Goal: Transaction & Acquisition: Purchase product/service

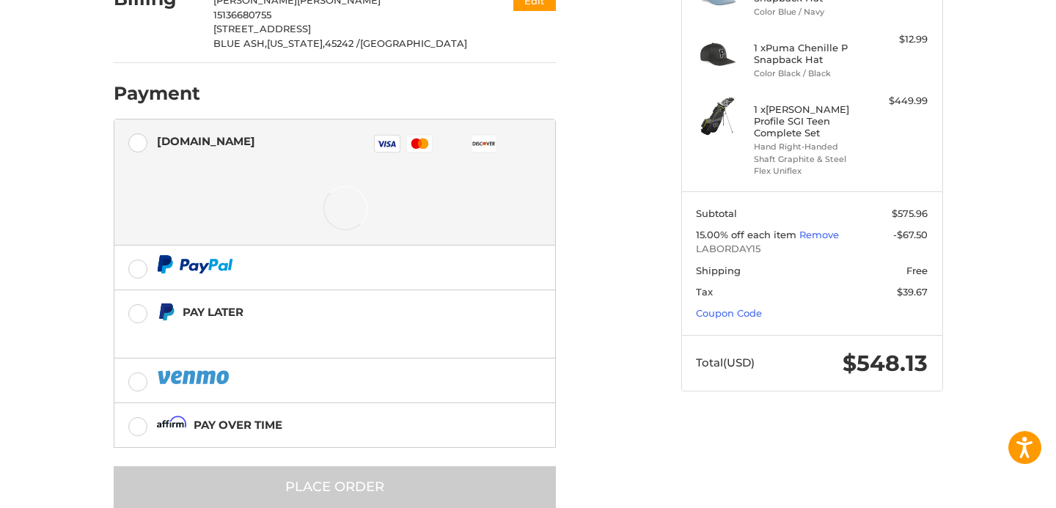
scroll to position [342, 0]
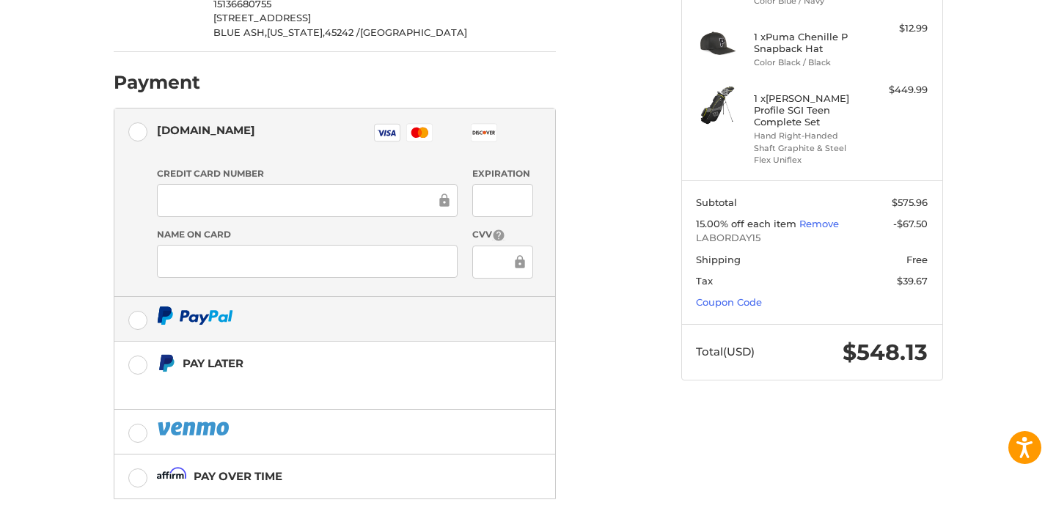
click at [303, 320] on div at bounding box center [345, 315] width 376 height 18
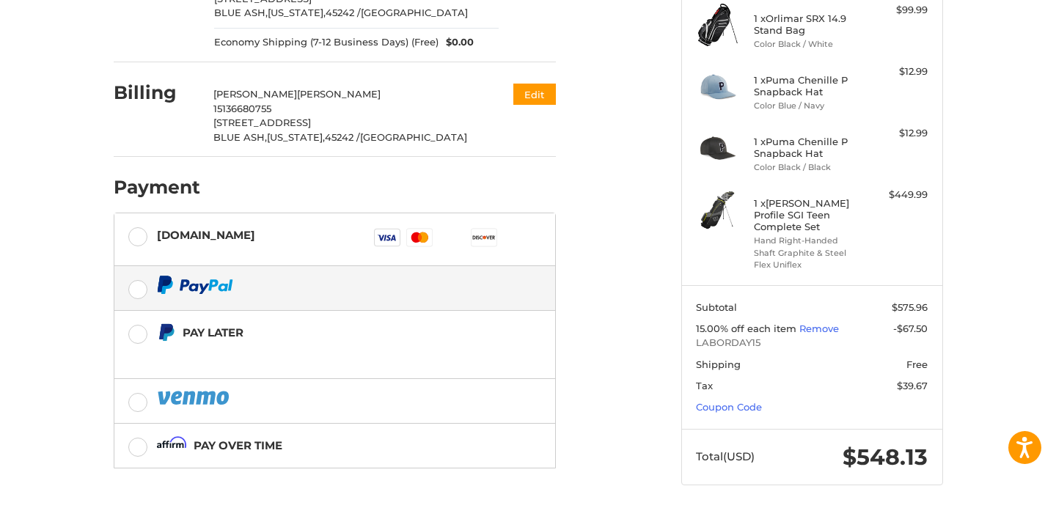
scroll to position [293, 0]
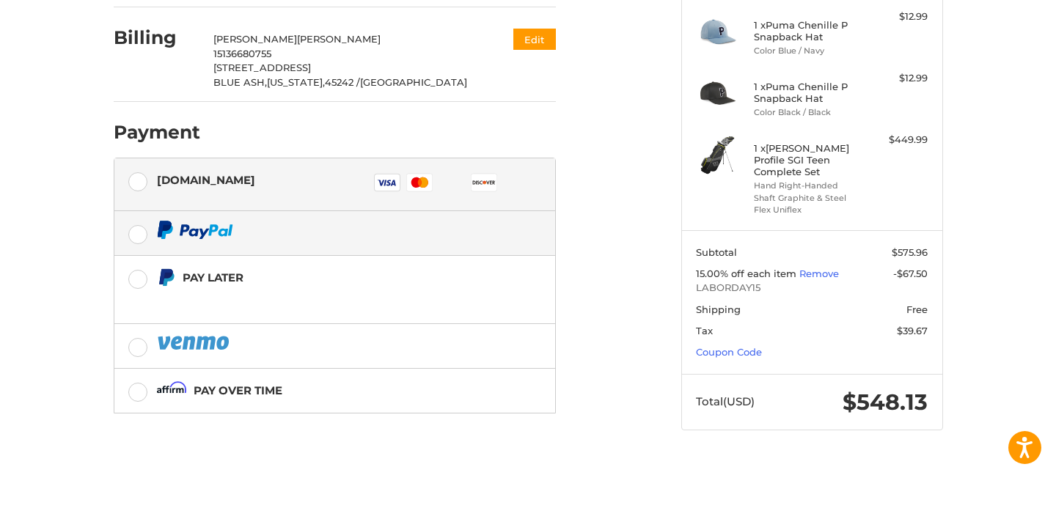
click at [231, 176] on div "[DOMAIN_NAME]" at bounding box center [206, 180] width 98 height 24
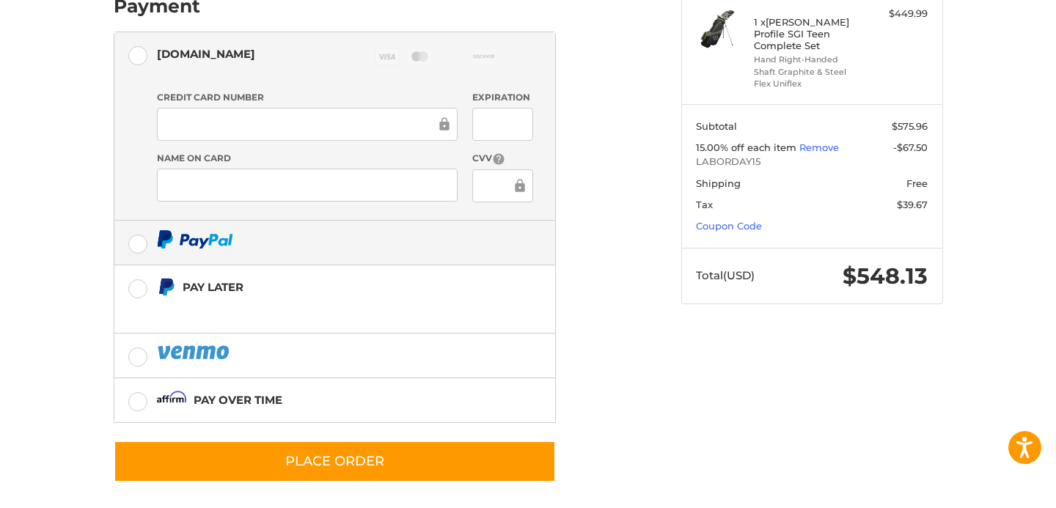
scroll to position [421, 0]
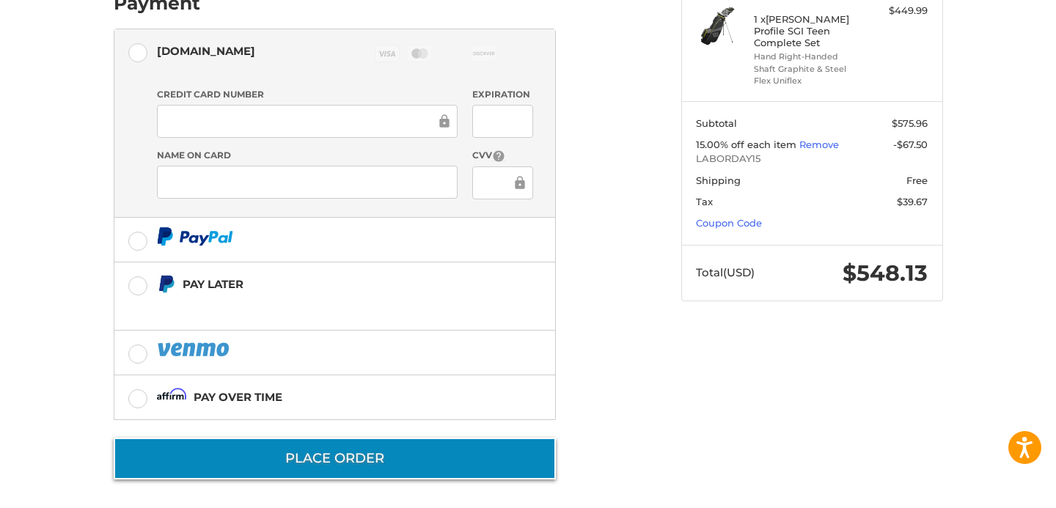
click at [361, 455] on button "Place Order" at bounding box center [335, 459] width 442 height 42
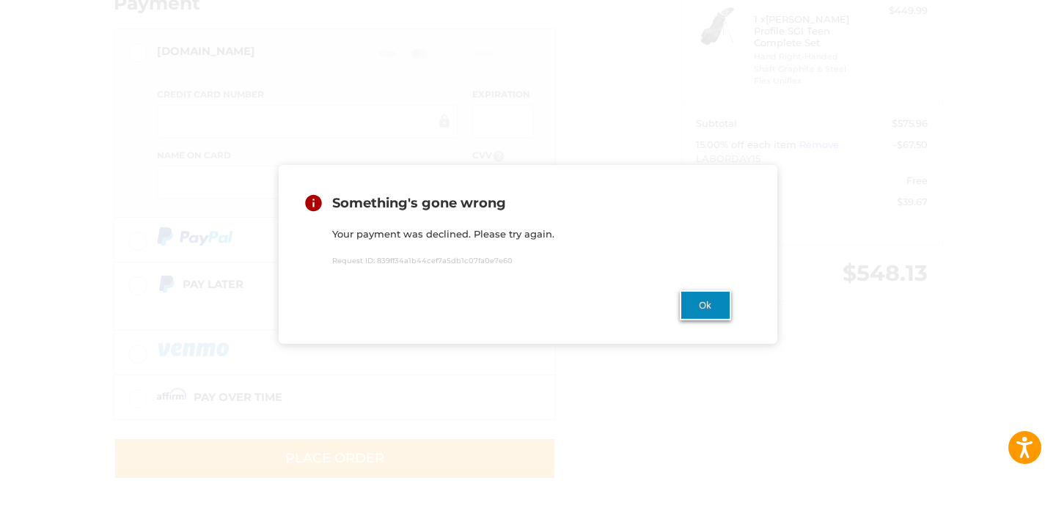
click at [698, 303] on button "Ok" at bounding box center [705, 305] width 51 height 30
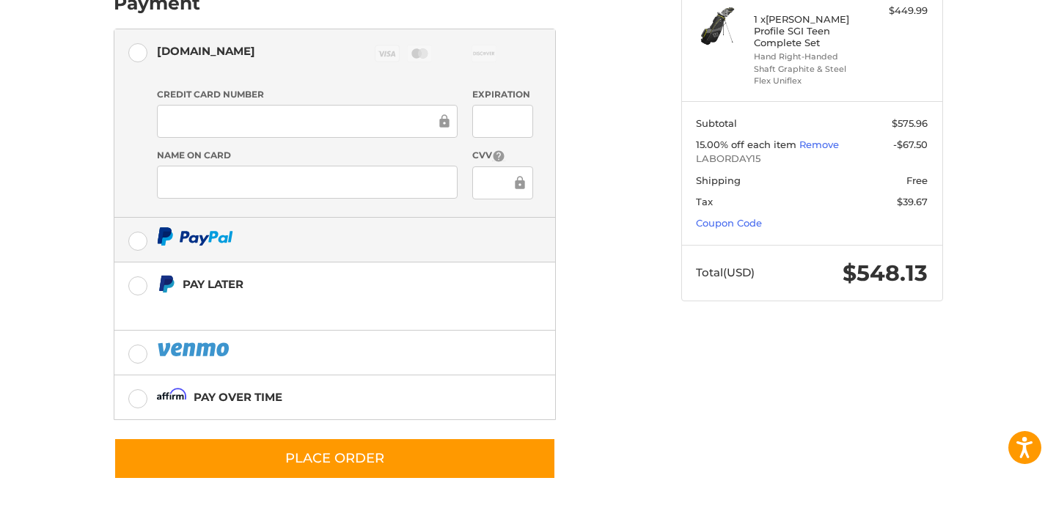
click at [436, 219] on label at bounding box center [334, 240] width 441 height 44
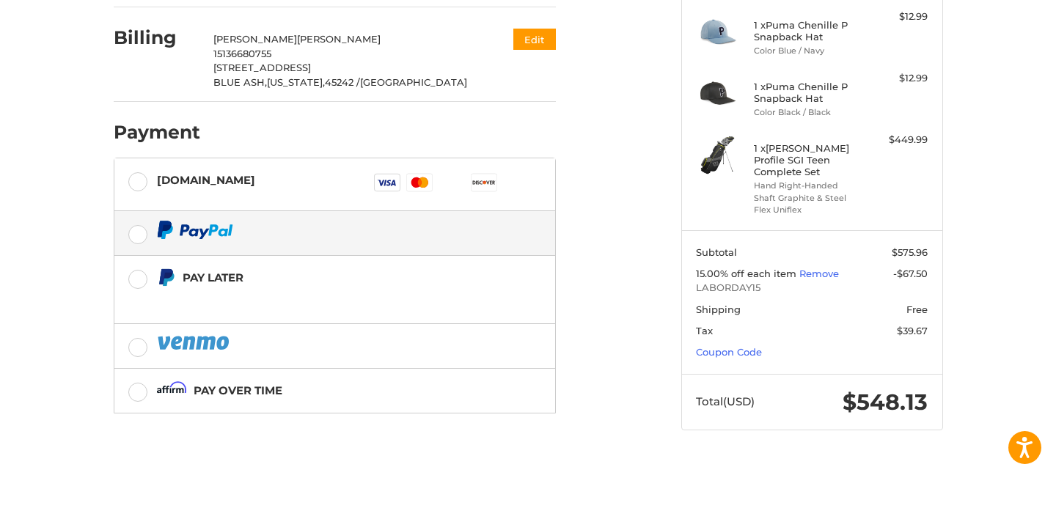
scroll to position [293, 0]
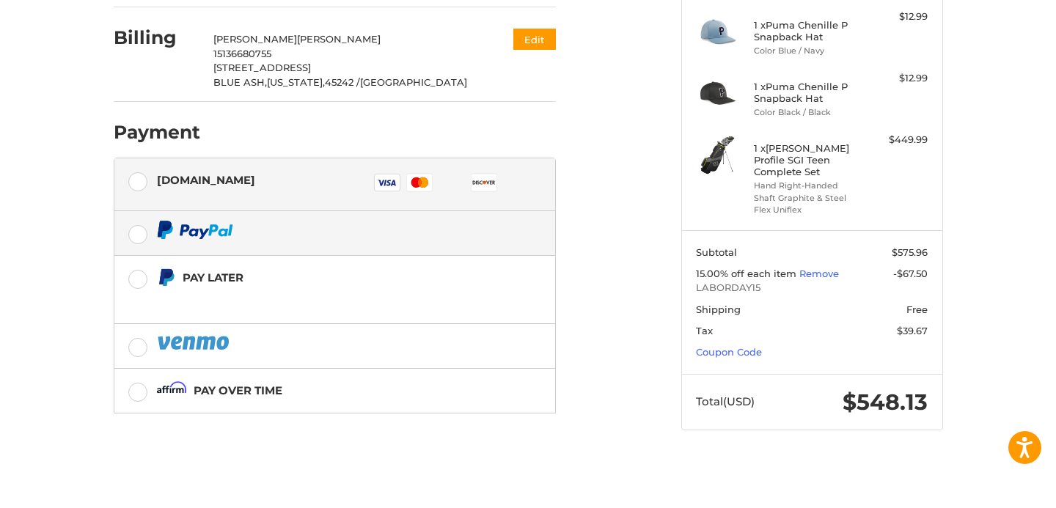
click at [356, 187] on div "[DOMAIN_NAME] Visa Master Amex Discover Diners Club JCB" at bounding box center [345, 185] width 376 height 34
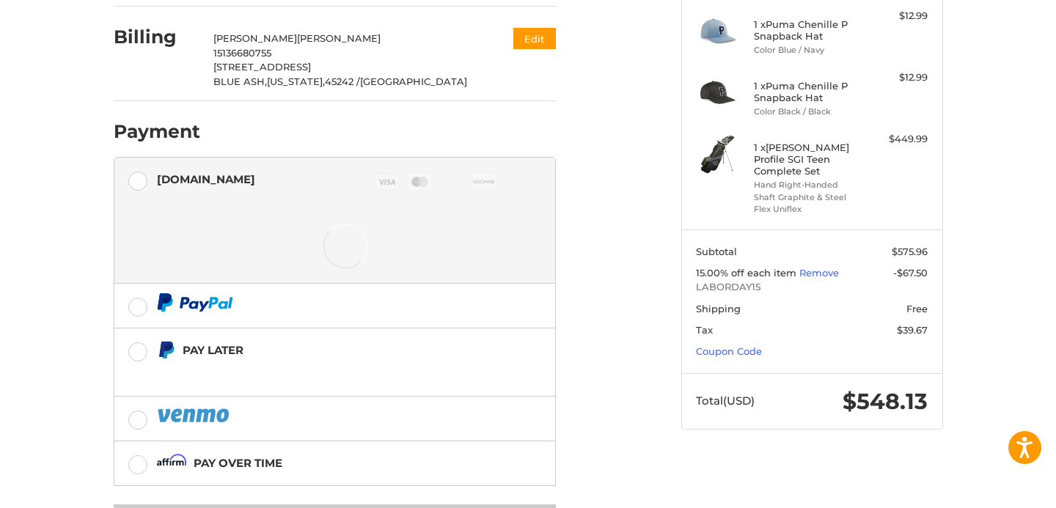
scroll to position [291, 0]
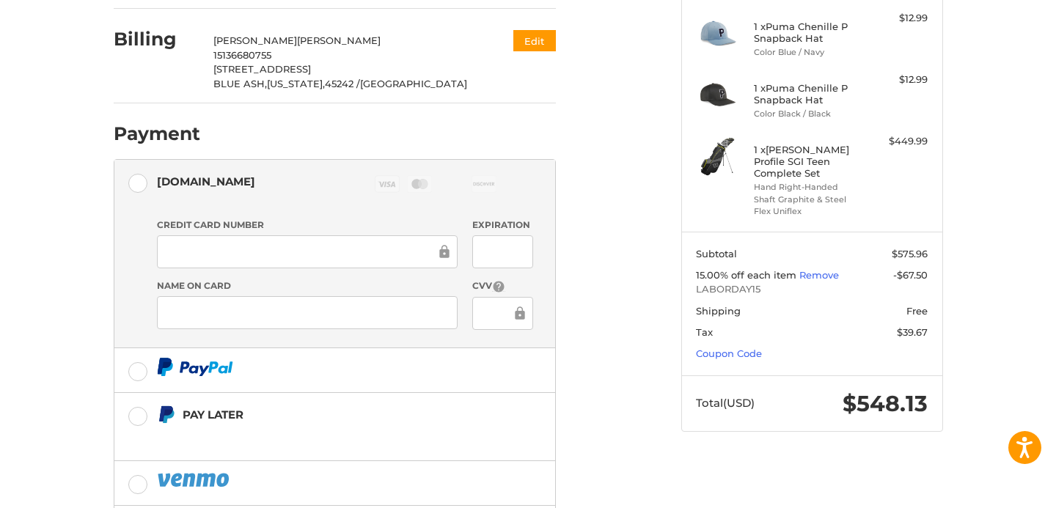
click at [362, 243] on div at bounding box center [307, 251] width 301 height 33
click at [520, 313] on icon at bounding box center [520, 312] width 10 height 13
click at [433, 285] on label "Name on Card" at bounding box center [307, 285] width 301 height 13
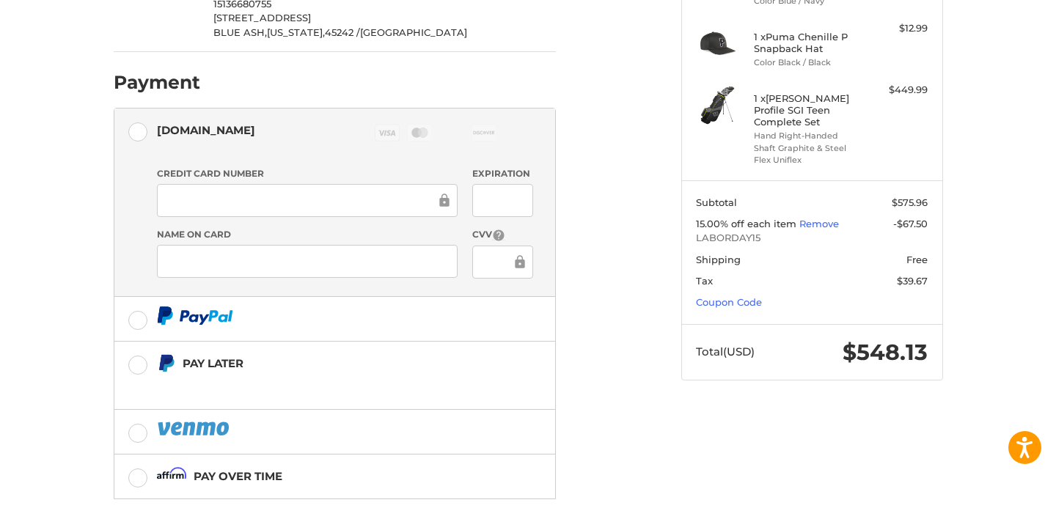
scroll to position [427, 0]
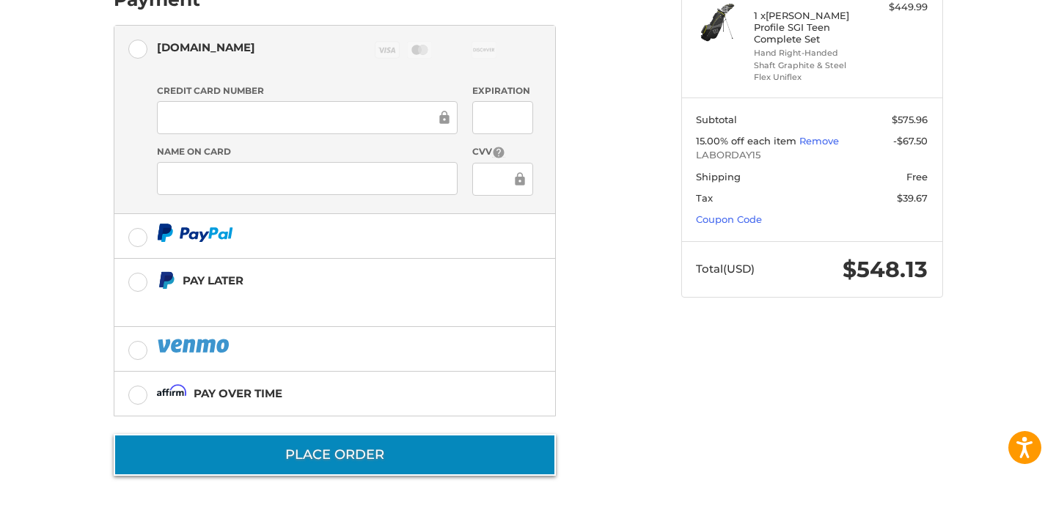
click at [387, 442] on button "Place Order" at bounding box center [335, 455] width 442 height 42
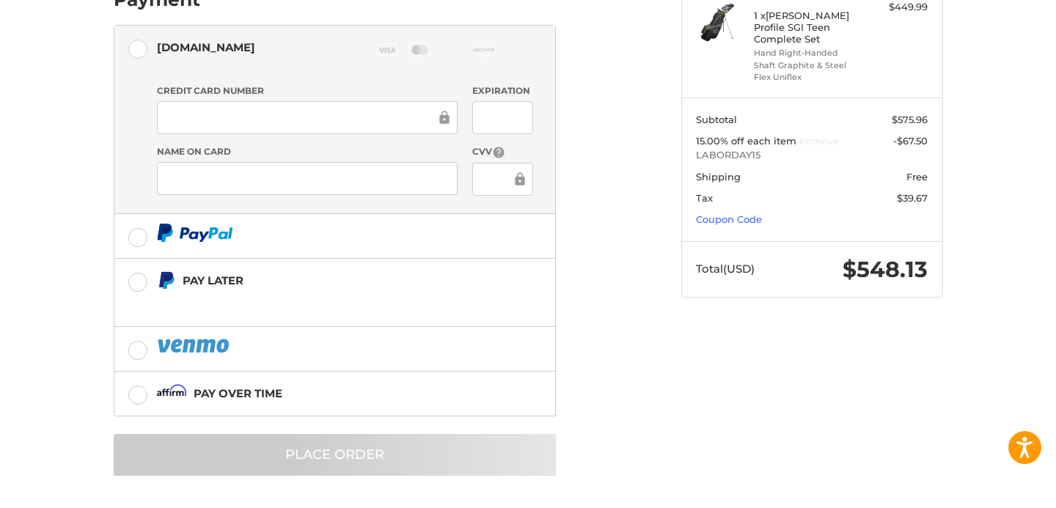
scroll to position [18, 0]
